Goal: Information Seeking & Learning: Learn about a topic

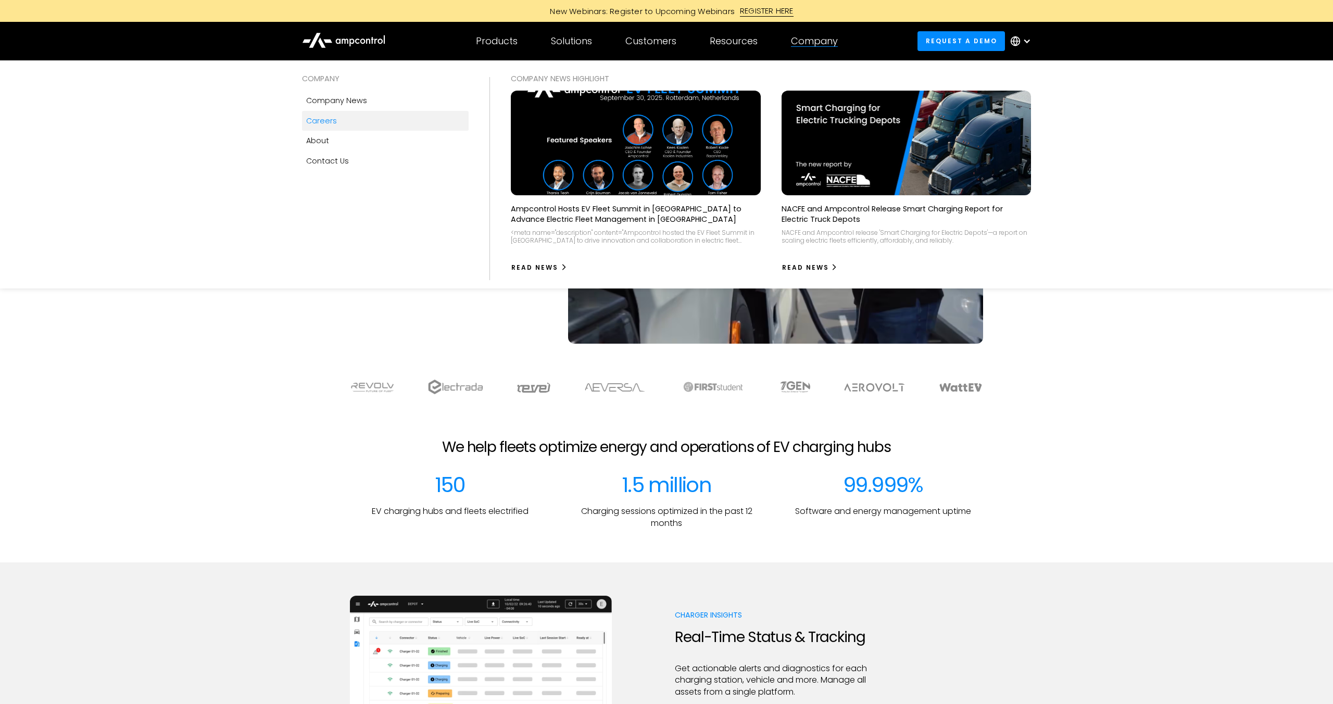
click at [338, 121] on link "Careers" at bounding box center [385, 121] width 167 height 20
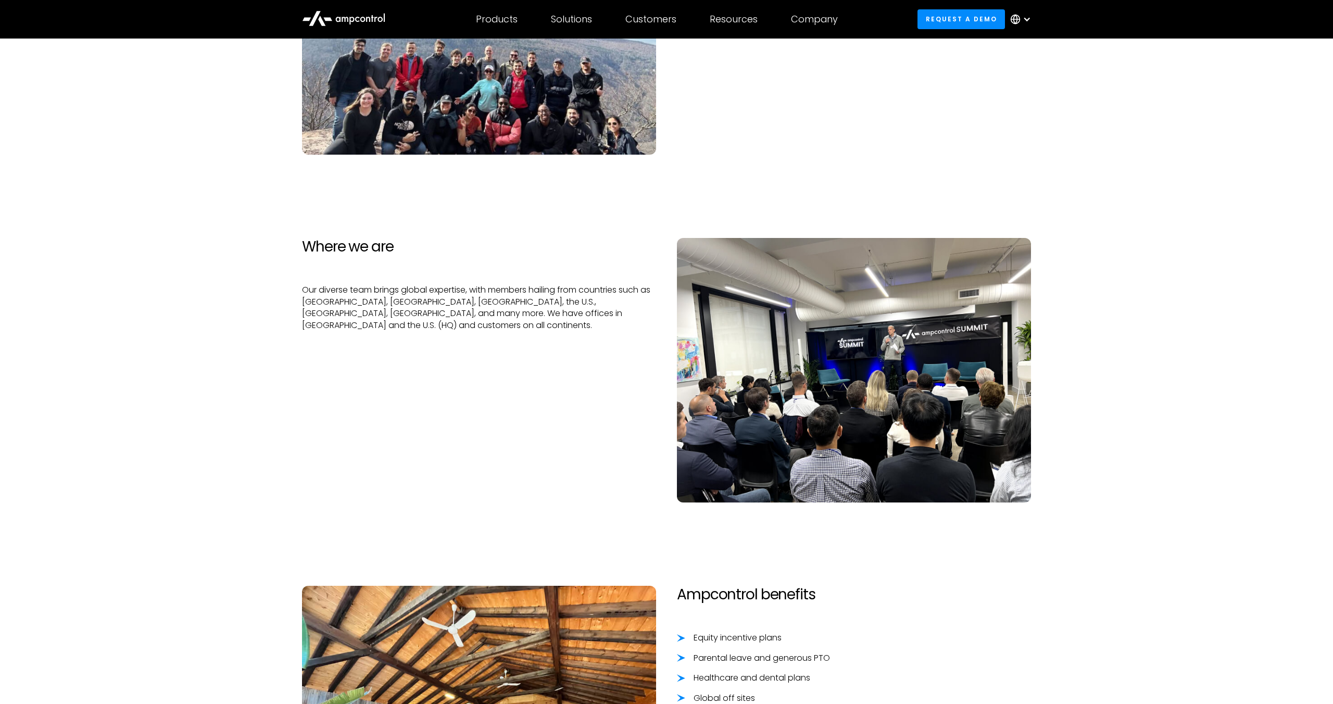
scroll to position [78, 0]
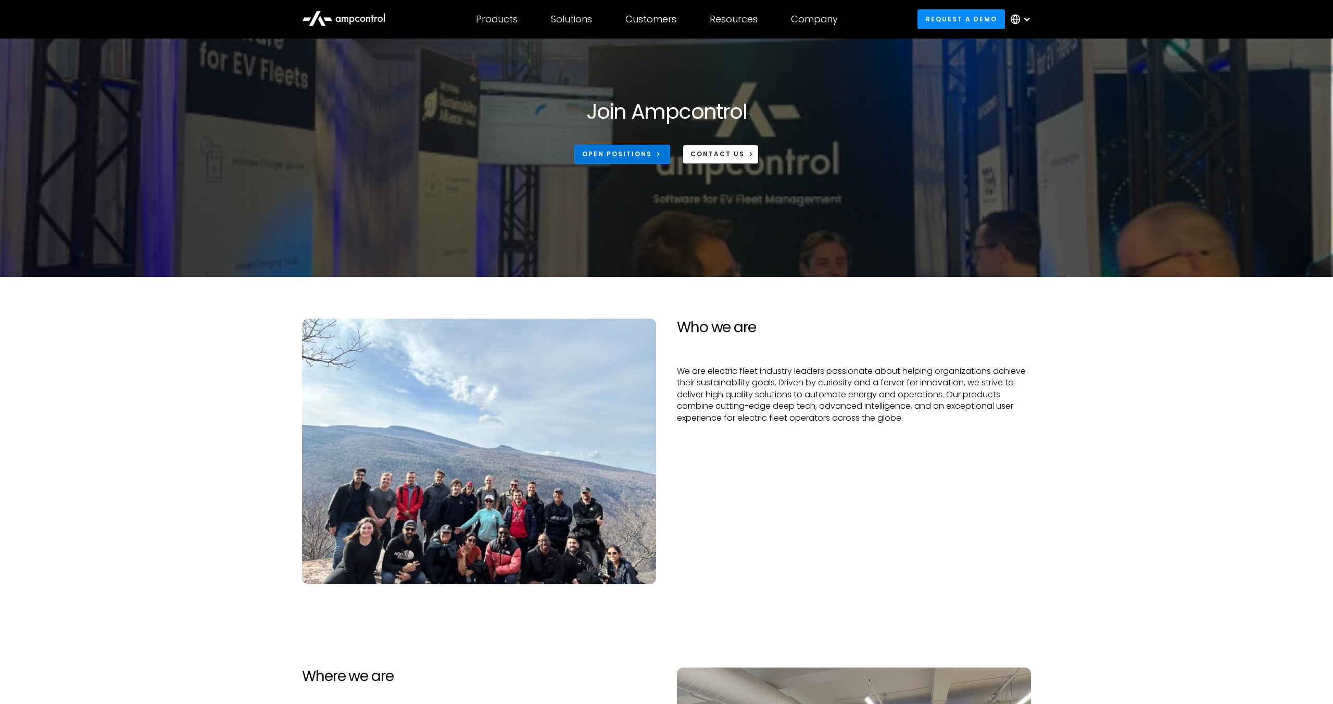
click at [632, 156] on div "Open Positions" at bounding box center [617, 153] width 70 height 9
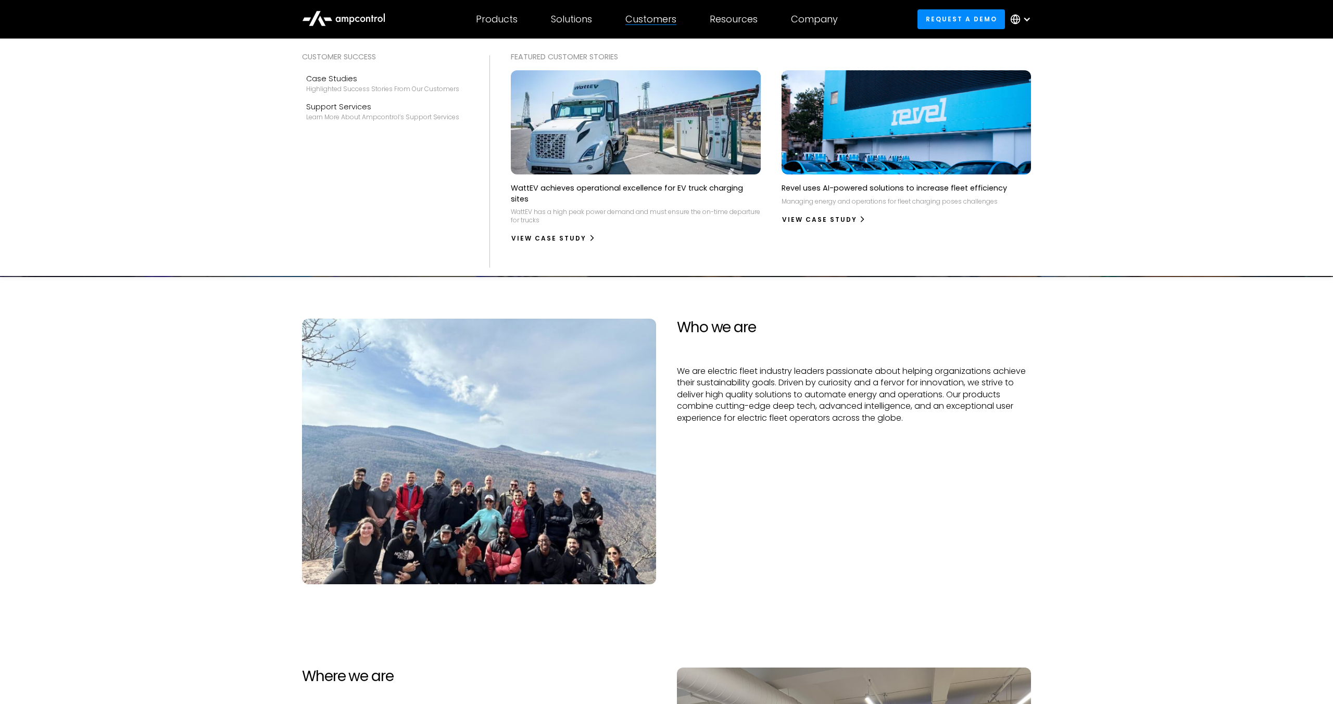
click at [647, 24] on div at bounding box center [651, 24] width 51 height 1
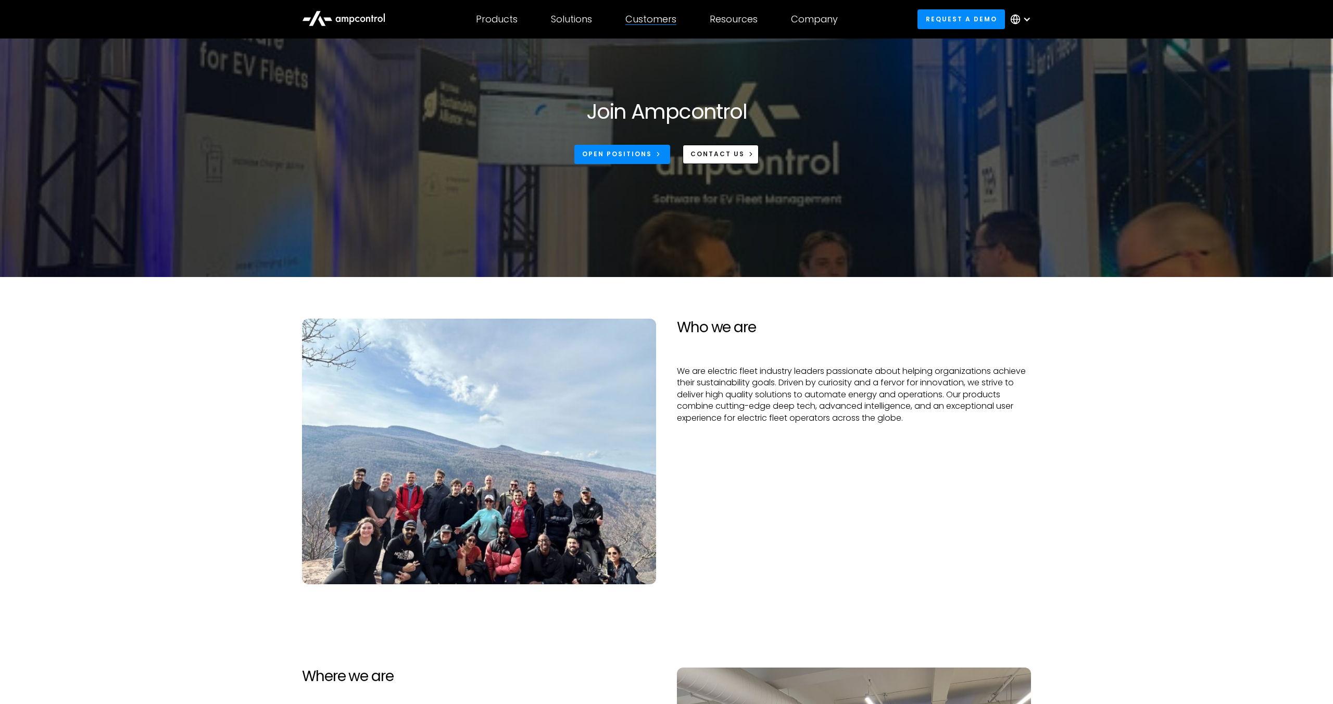
click at [647, 24] on div at bounding box center [651, 24] width 51 height 1
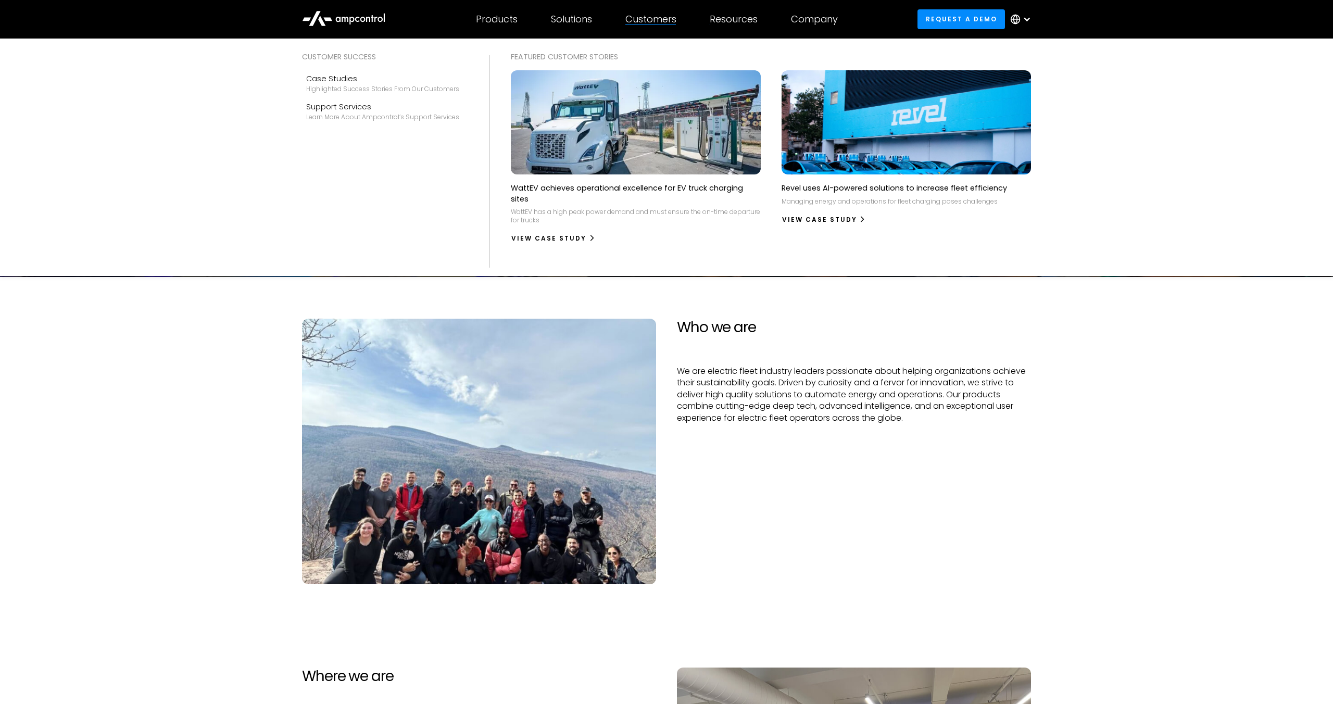
click at [645, 20] on div "Customers" at bounding box center [651, 19] width 51 height 11
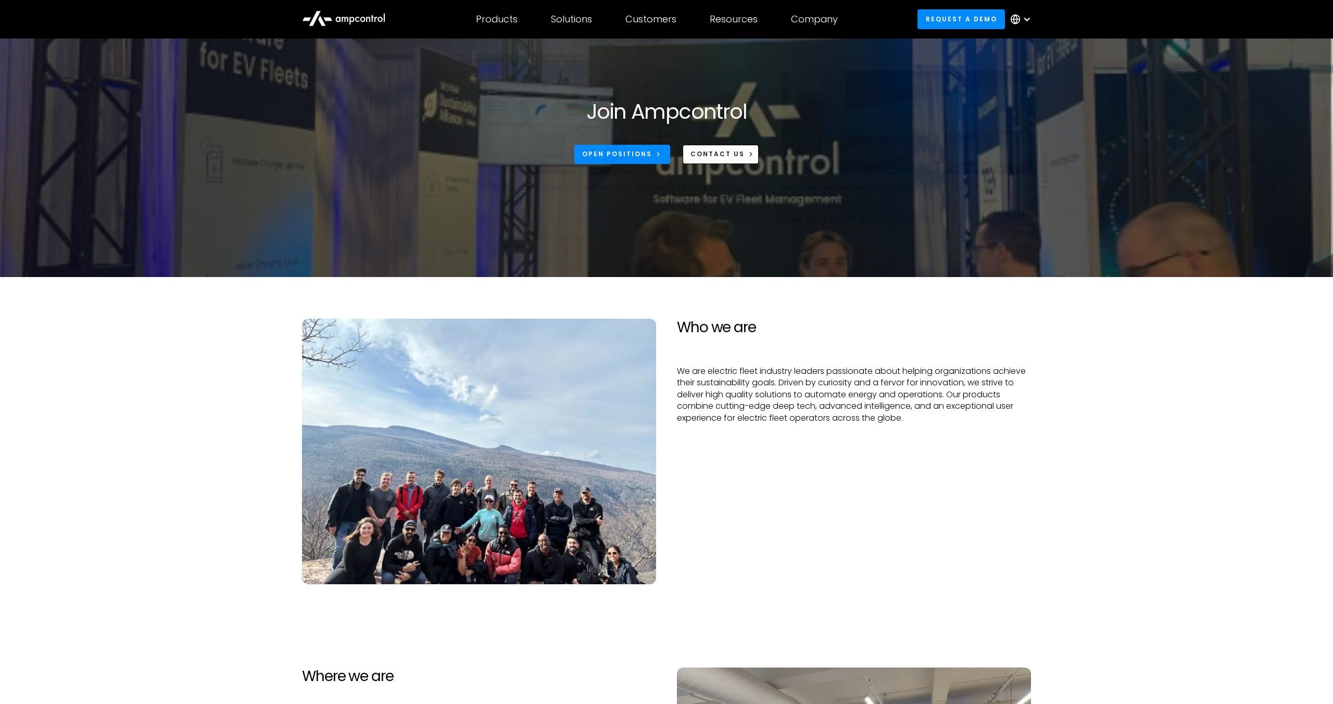
click at [664, 19] on div "Customers" at bounding box center [651, 19] width 51 height 11
click at [371, 16] on icon at bounding box center [343, 17] width 83 height 25
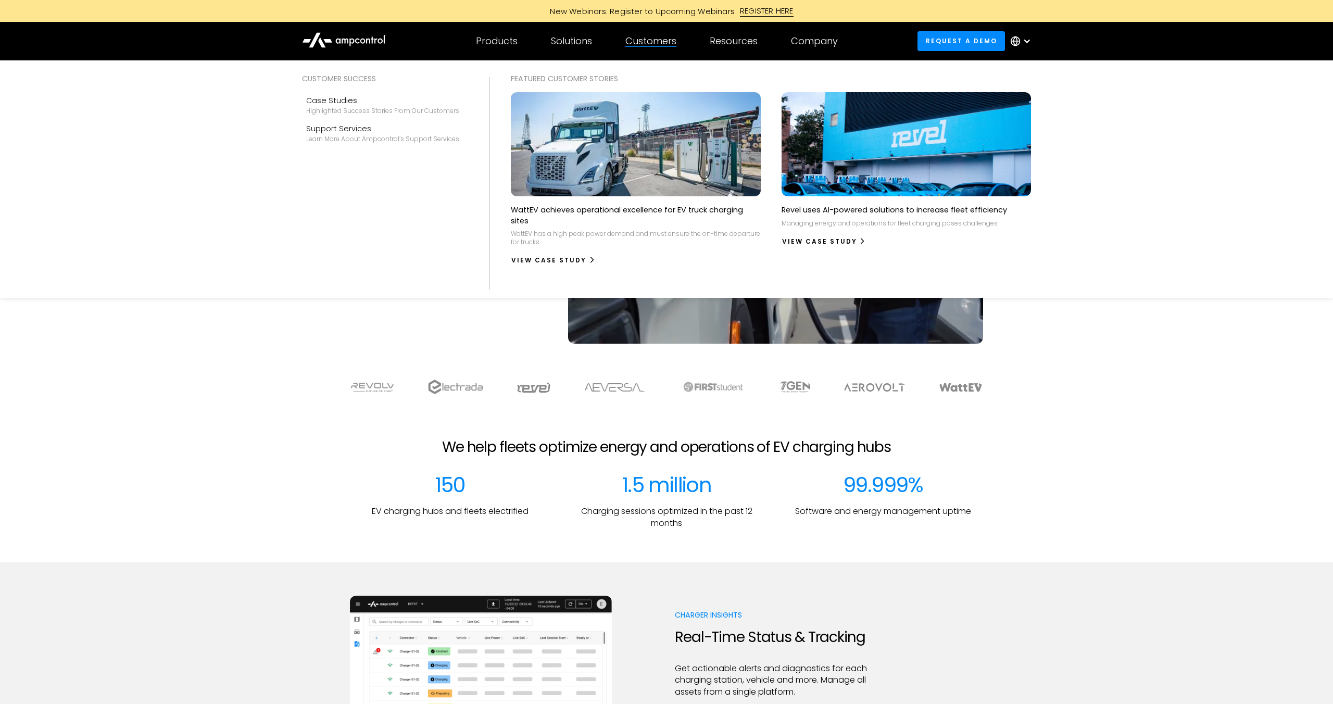
click at [669, 44] on div "Customers" at bounding box center [651, 40] width 51 height 11
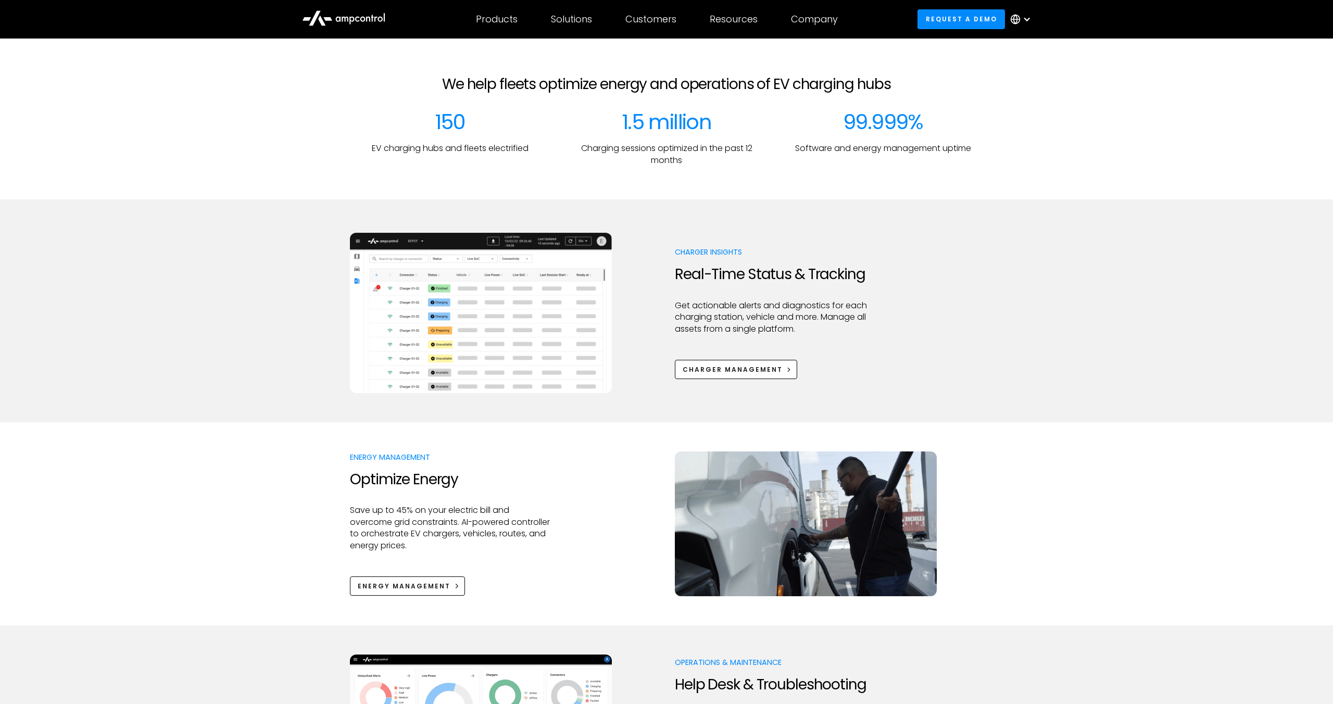
scroll to position [83, 0]
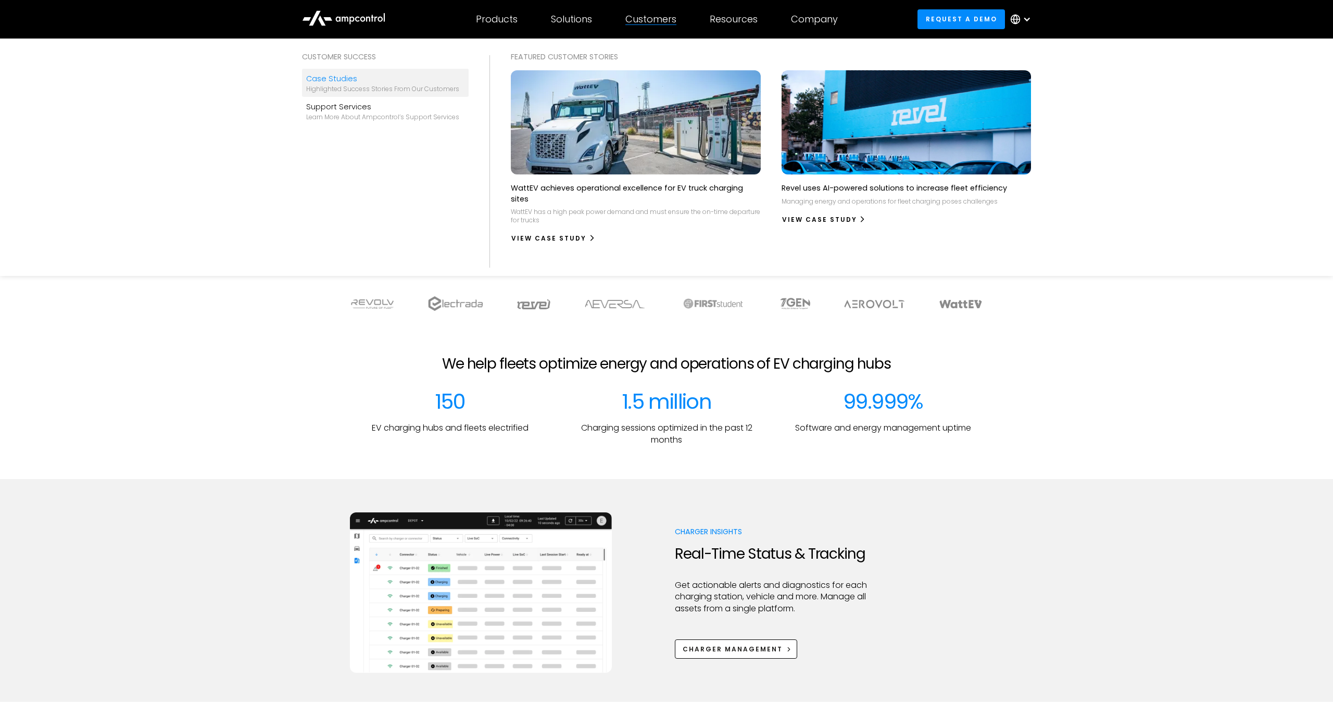
click at [321, 83] on div "Case Studies" at bounding box center [382, 78] width 153 height 11
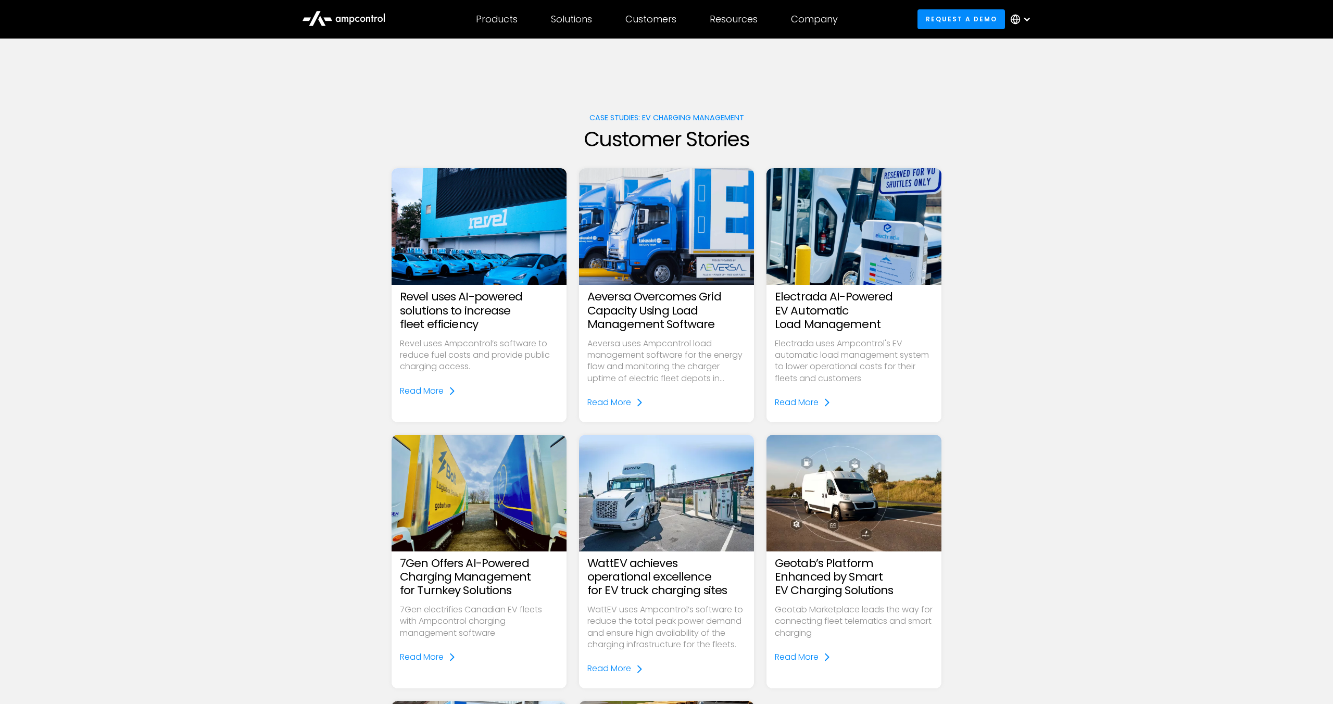
click at [642, 308] on h3 "Aeversa Overcomes Grid Capacity Using Load Management Software" at bounding box center [666, 310] width 158 height 41
click at [626, 401] on div "Read More" at bounding box center [609, 402] width 44 height 11
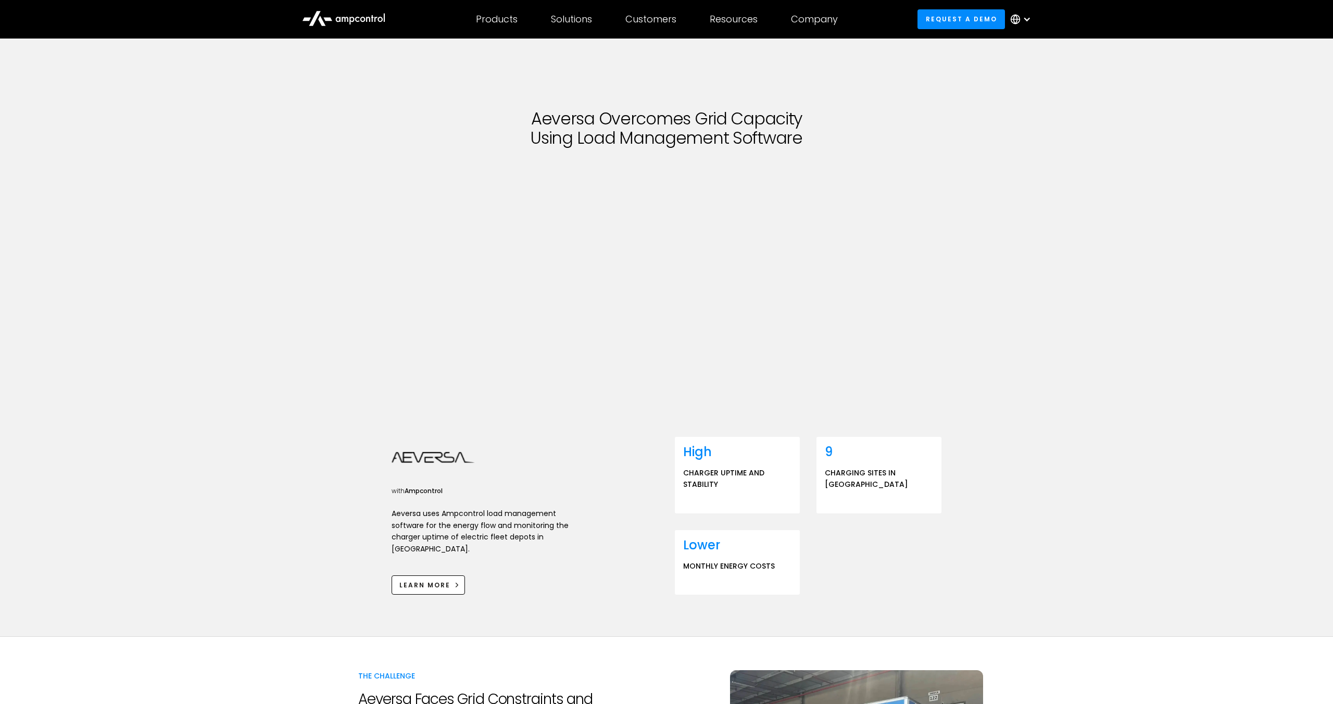
click at [395, 455] on img at bounding box center [433, 458] width 83 height 42
click at [453, 585] on icon at bounding box center [456, 584] width 7 height 7
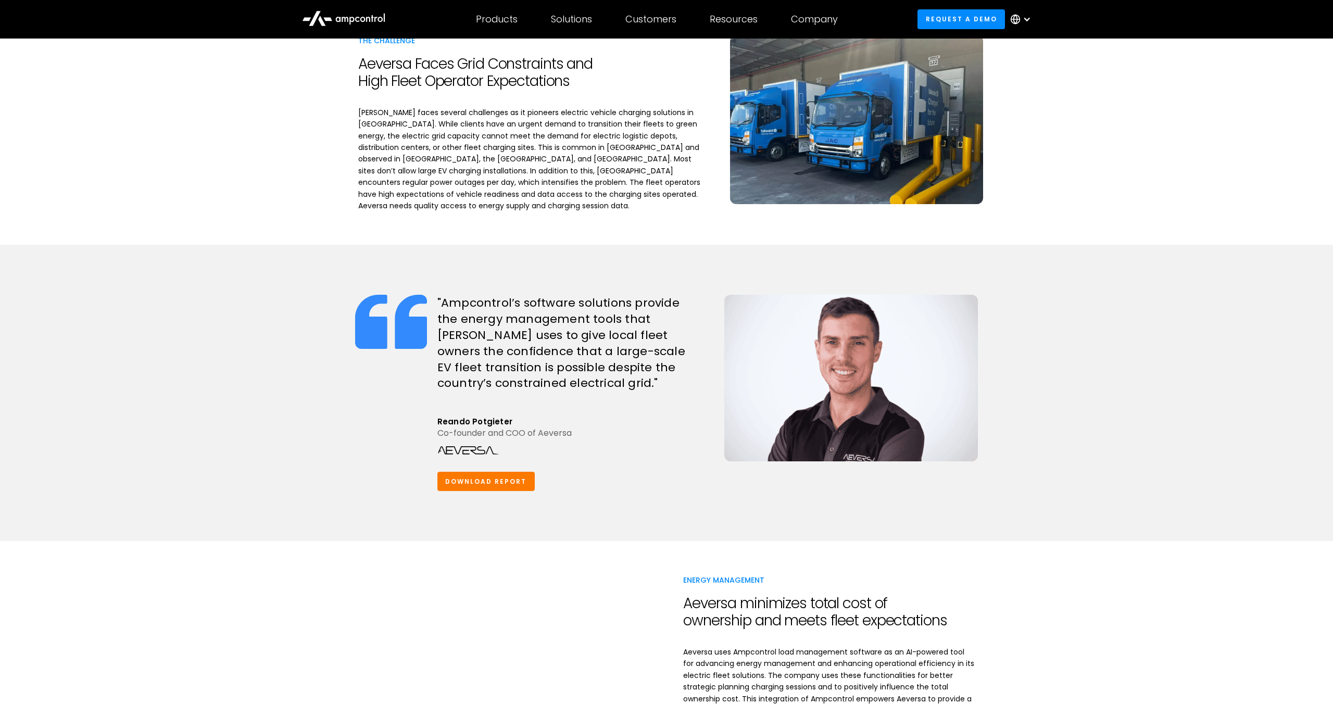
scroll to position [637, 0]
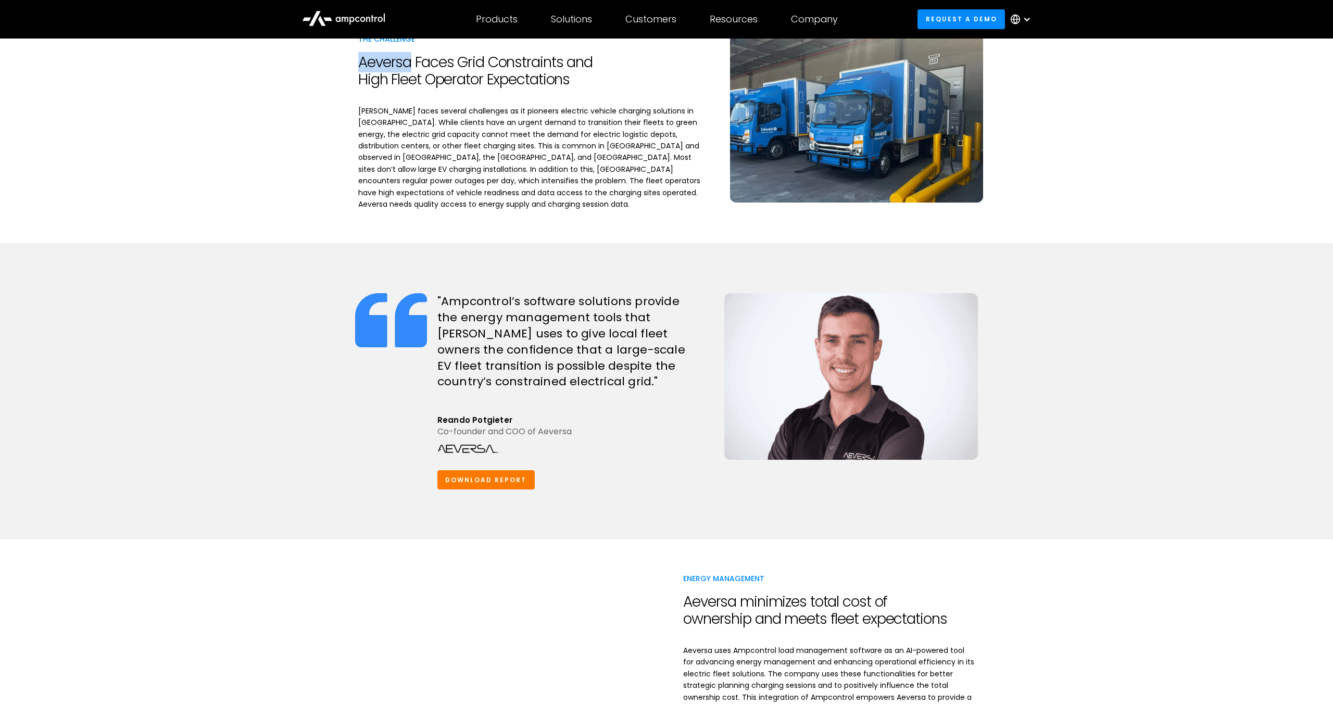
drag, startPoint x: 359, startPoint y: 58, endPoint x: 411, endPoint y: 60, distance: 51.6
click at [411, 60] on h2 "Aeversa Faces Grid Constraints and High Fleet Operator Expectations" at bounding box center [531, 71] width 347 height 35
copy h2 "Aeversa"
